Goal: Use online tool/utility

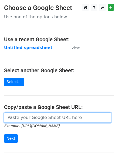
click at [30, 116] on input "url" at bounding box center [57, 117] width 107 height 10
paste input "https://docs.google.com/spreadsheets/d/1r5R3b8cfxgBgieS370WXEXtOipfHaf6gRn2iF59…"
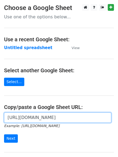
scroll to position [0, 112]
type input "https://docs.google.com/spreadsheets/d/1r5R3b8cfxgBgieS370WXEXtOipfHaf6gRn2iF59…"
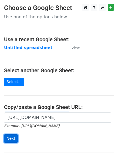
scroll to position [0, 0]
click at [13, 137] on input "Next" at bounding box center [11, 138] width 14 height 8
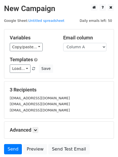
scroll to position [23, 0]
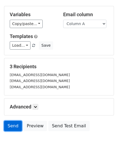
click at [8, 124] on link "Send" at bounding box center [13, 126] width 18 height 10
